Goal: Information Seeking & Learning: Learn about a topic

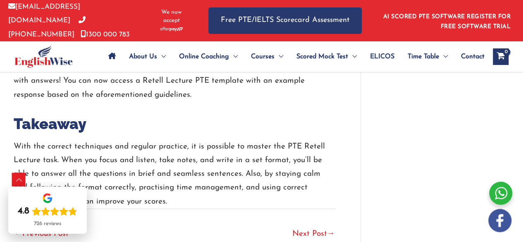
scroll to position [2066, 0]
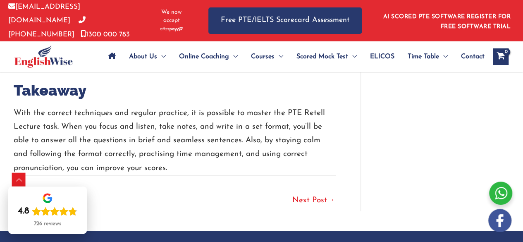
click at [298, 196] on link "Next Post →" at bounding box center [313, 201] width 43 height 18
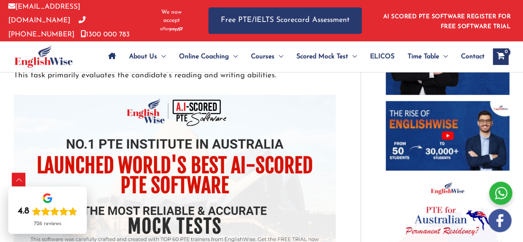
scroll to position [661, 0]
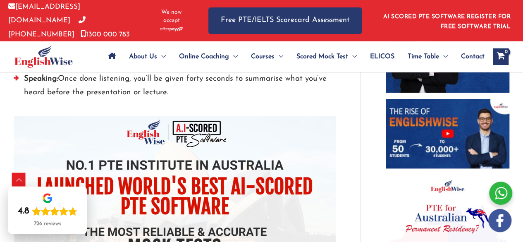
scroll to position [620, 0]
